Goal: Task Accomplishment & Management: Manage account settings

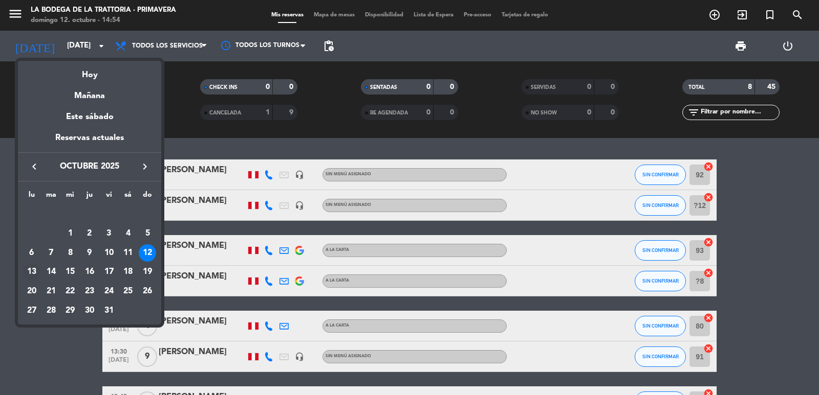
click at [29, 272] on div "13" at bounding box center [31, 271] width 17 height 17
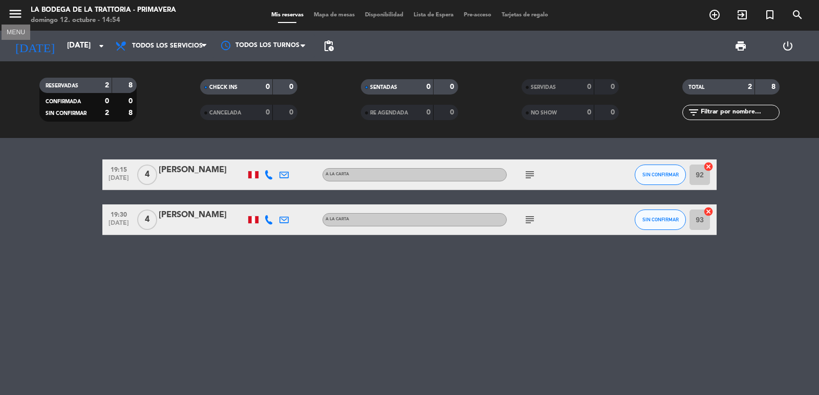
click at [15, 9] on icon "menu" at bounding box center [15, 13] width 15 height 15
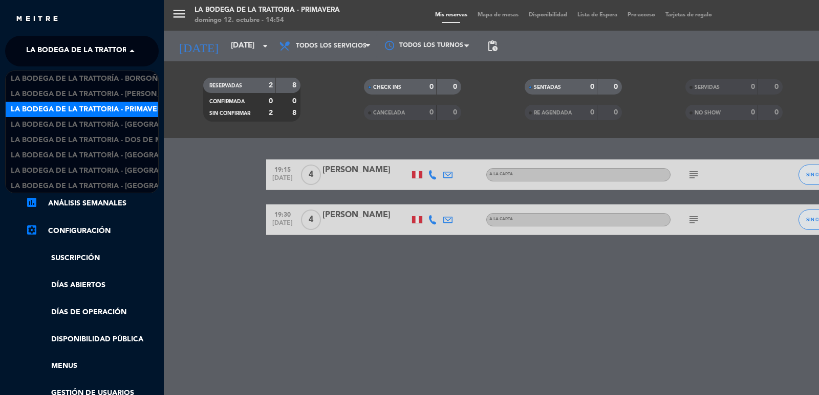
click at [98, 51] on span "La Bodega de la Trattoria - Primavera" at bounding box center [104, 50] width 156 height 21
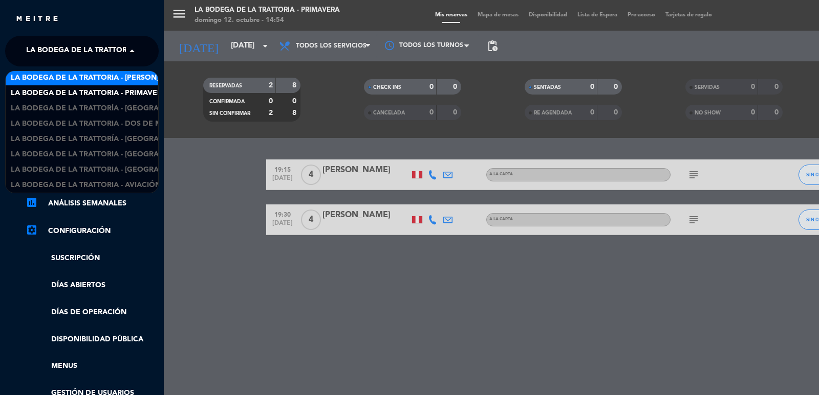
click at [119, 74] on span "La Bodega de la Trattoria - [PERSON_NAME]" at bounding box center [97, 78] width 173 height 12
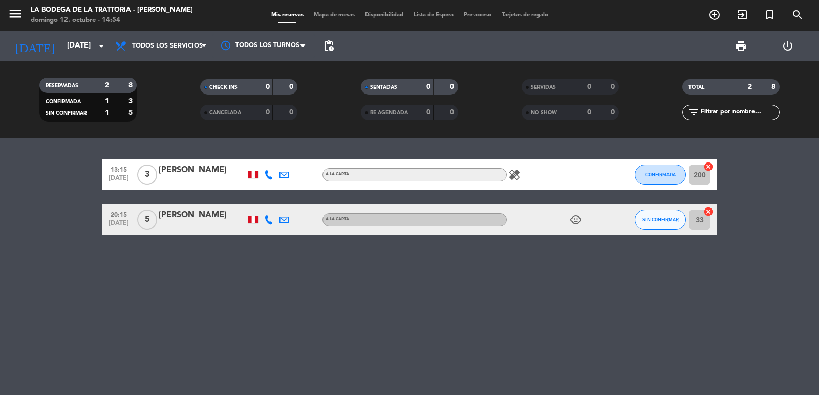
click at [269, 218] on icon at bounding box center [268, 219] width 9 height 9
click at [276, 204] on span "content_paste" at bounding box center [280, 203] width 8 height 8
click at [283, 218] on icon at bounding box center [283, 219] width 9 height 9
click at [348, 201] on span "Copiar" at bounding box center [358, 202] width 21 height 11
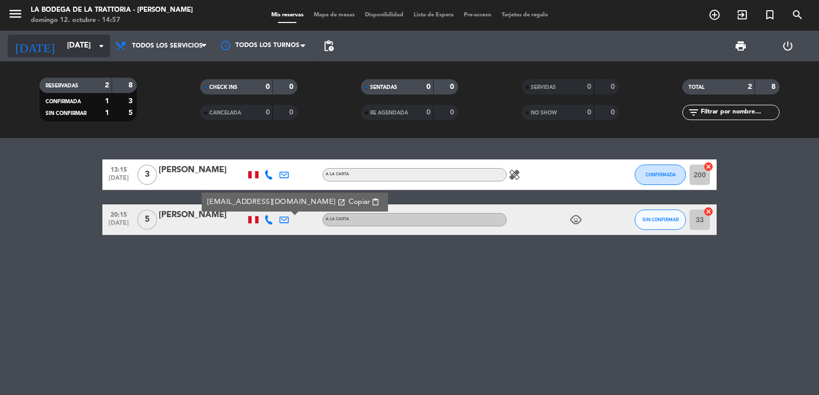
drag, startPoint x: 73, startPoint y: 45, endPoint x: 63, endPoint y: 47, distance: 9.9
click at [63, 47] on input "[DATE]" at bounding box center [111, 45] width 99 height 19
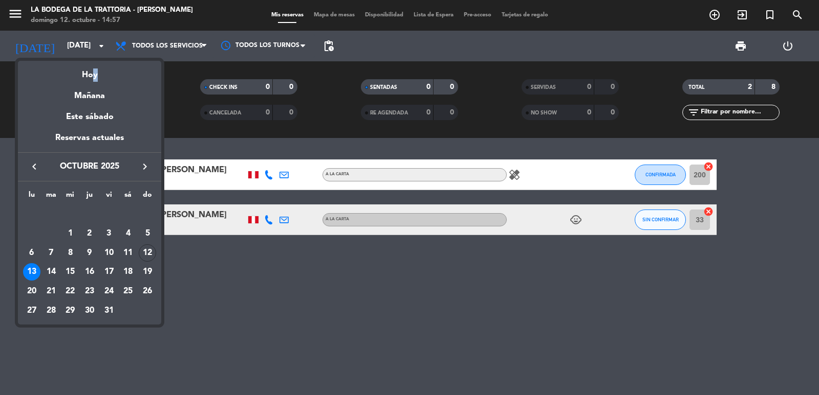
click at [86, 76] on div "Hoy" at bounding box center [89, 71] width 143 height 21
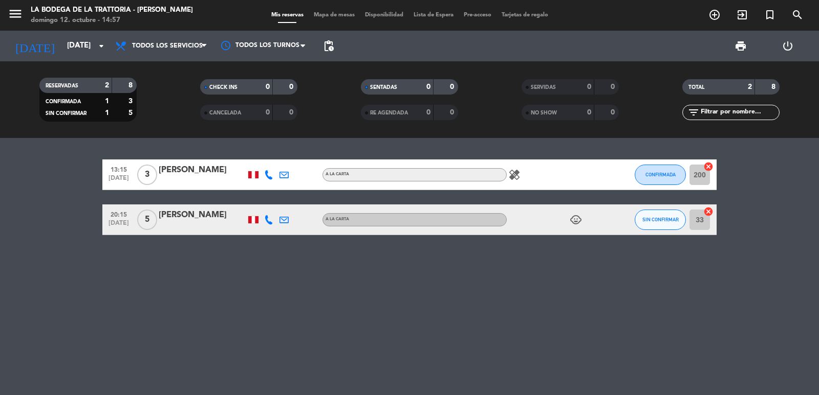
type input "[DATE]"
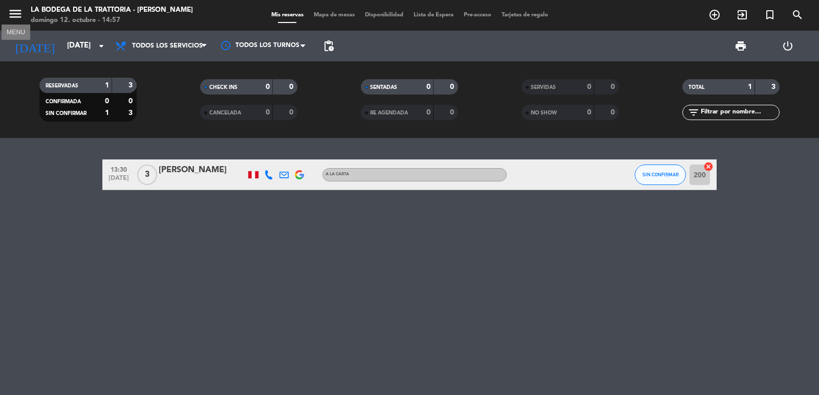
click at [13, 13] on icon "menu" at bounding box center [15, 13] width 15 height 15
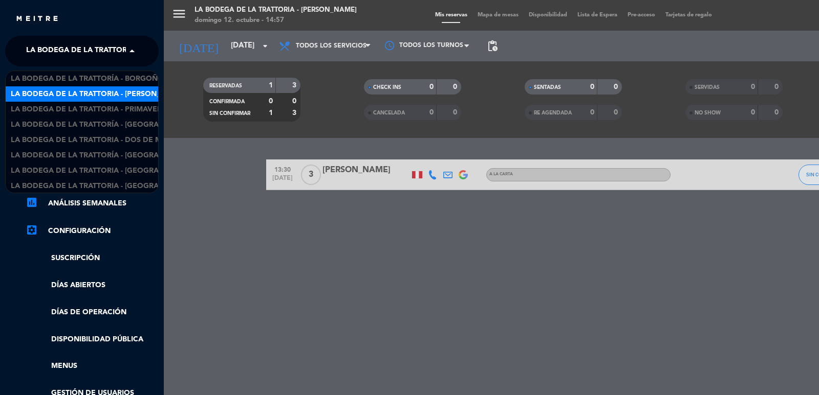
click at [47, 46] on span "La Bodega de la Trattoria - [PERSON_NAME]" at bounding box center [112, 50] width 173 height 21
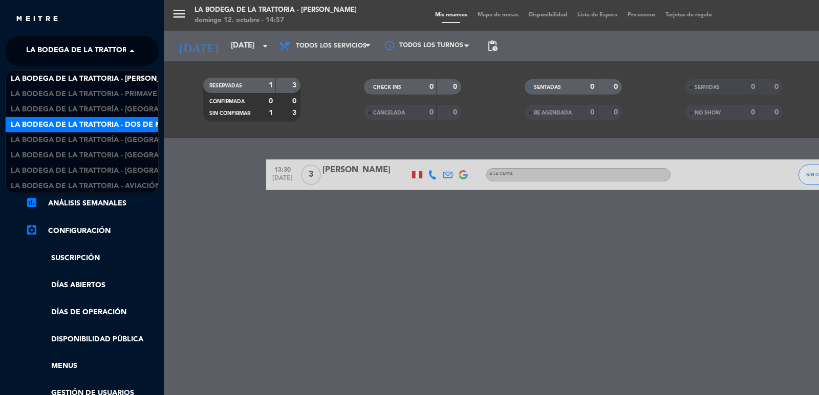
click at [101, 122] on span "La Bodega de la Trattoria - Dos de Mayo" at bounding box center [94, 125] width 166 height 12
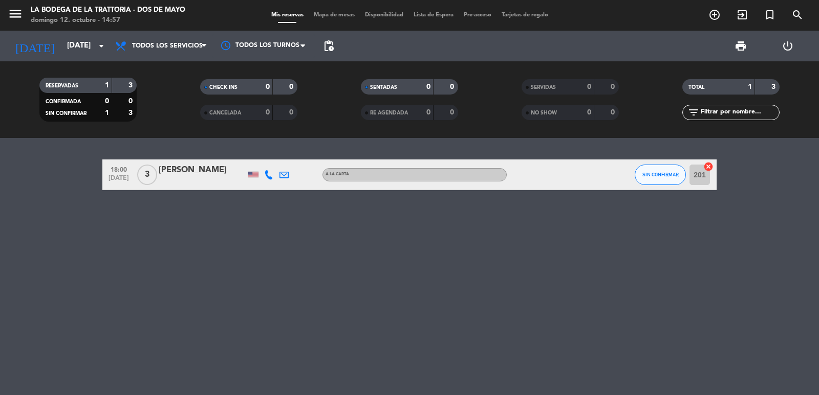
click at [269, 174] on icon at bounding box center [268, 174] width 9 height 9
click at [276, 157] on span "content_paste" at bounding box center [280, 158] width 8 height 8
click at [285, 173] on icon at bounding box center [283, 174] width 9 height 9
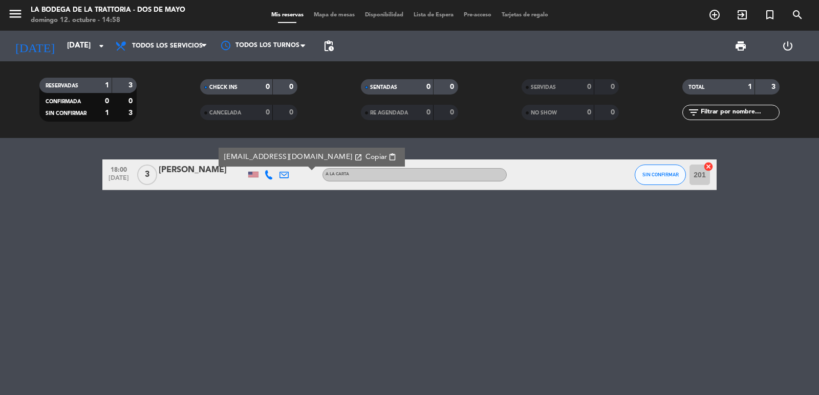
click at [365, 156] on span "Copiar" at bounding box center [375, 157] width 21 height 11
click at [45, 225] on div "18:00 [DATE] 3 [PERSON_NAME] [EMAIL_ADDRESS][DOMAIN_NAME] open_in_new Copiar co…" at bounding box center [409, 266] width 819 height 257
